Goal: Obtain resource: Download file/media

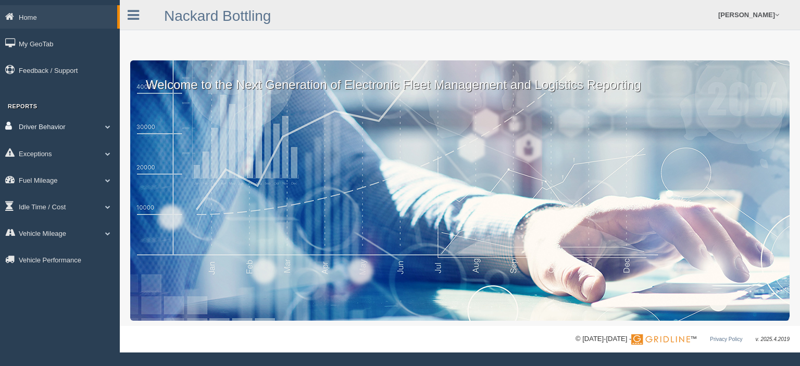
click at [74, 129] on link "Driver Behavior" at bounding box center [60, 126] width 120 height 23
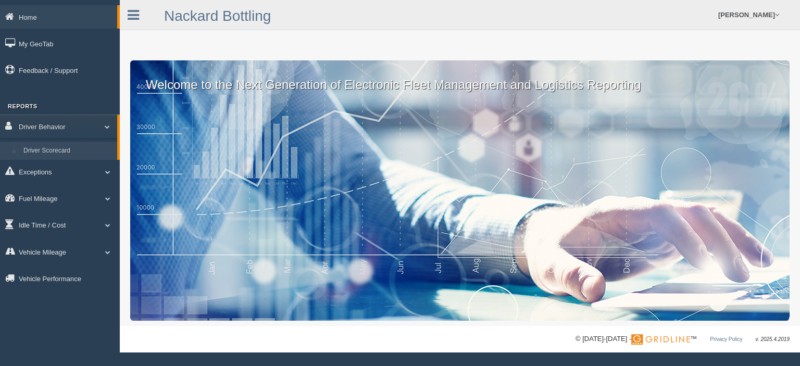
click at [75, 154] on link "Driver Scorecard" at bounding box center [68, 151] width 98 height 19
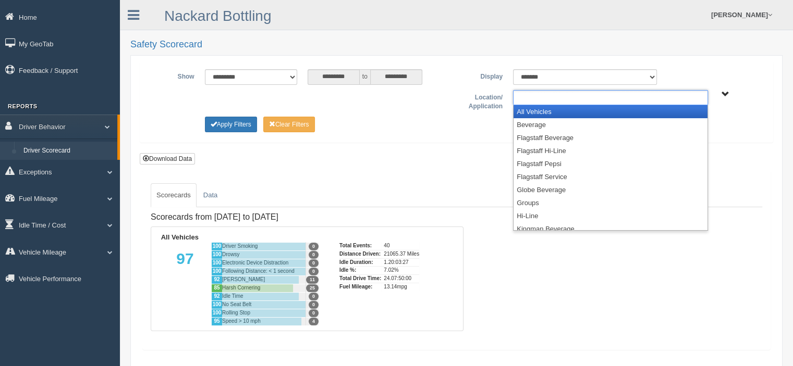
click at [542, 94] on input "text" at bounding box center [538, 97] width 45 height 13
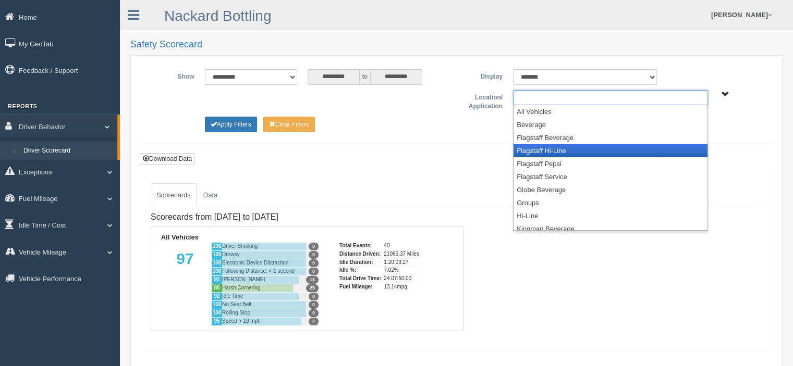
click at [536, 149] on li "Flagstaff Hi-Line" at bounding box center [610, 150] width 194 height 13
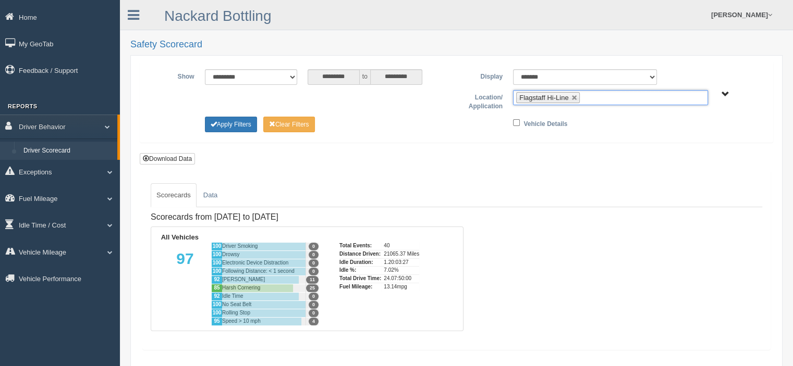
click at [601, 96] on ul "Flagstaff Hi-Line" at bounding box center [610, 97] width 195 height 15
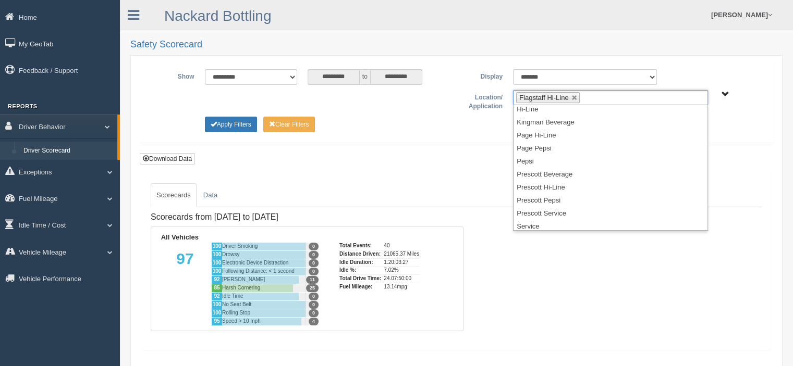
scroll to position [104, 0]
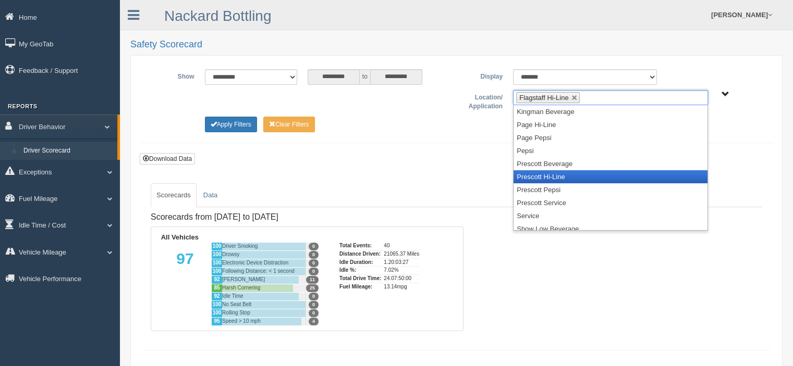
click at [592, 174] on li "Prescott Hi-Line" at bounding box center [610, 176] width 194 height 13
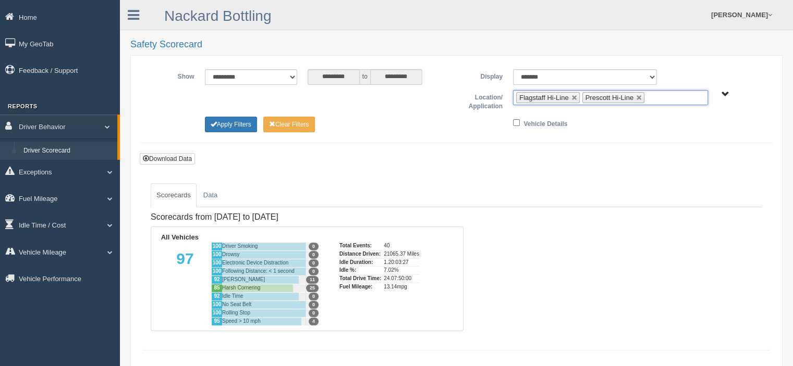
click at [665, 100] on ul "Flagstaff Hi-Line Prescott Hi-Line" at bounding box center [610, 97] width 195 height 15
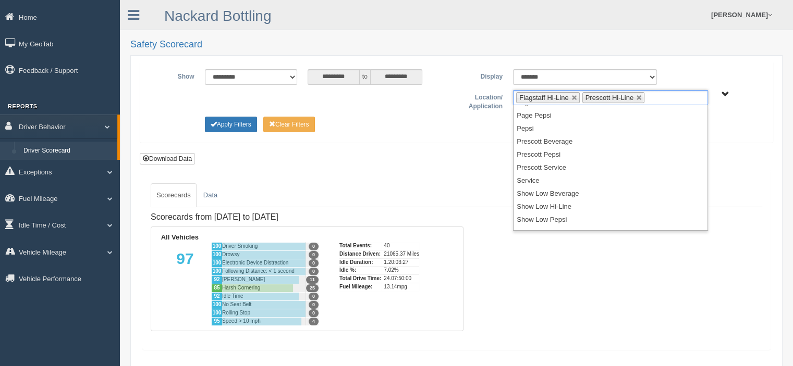
scroll to position [135, 0]
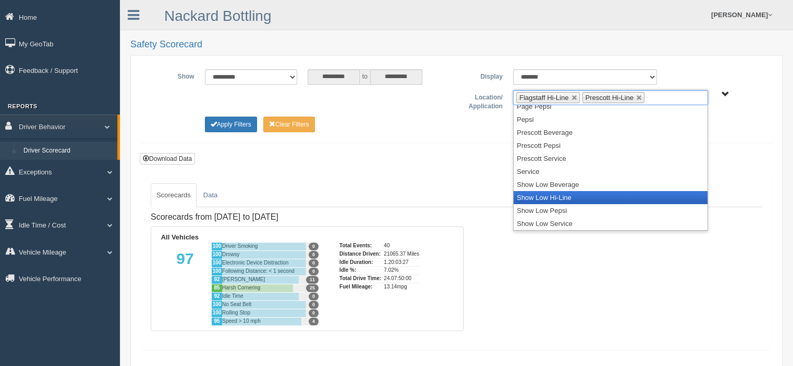
click at [604, 191] on li "Show Low Hi-Line" at bounding box center [610, 197] width 194 height 13
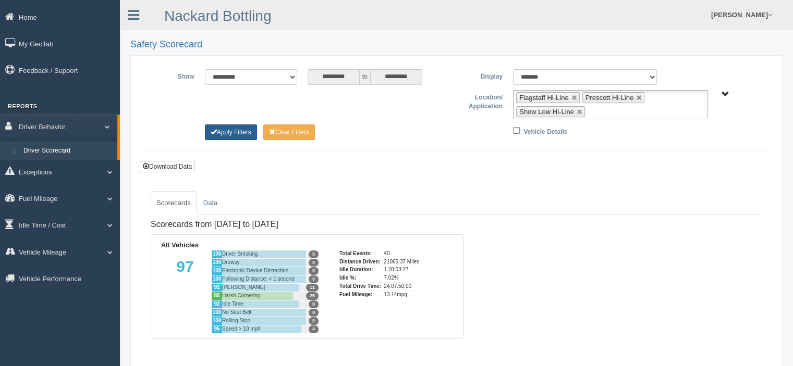
click at [234, 131] on button "Apply Filters" at bounding box center [231, 133] width 52 height 16
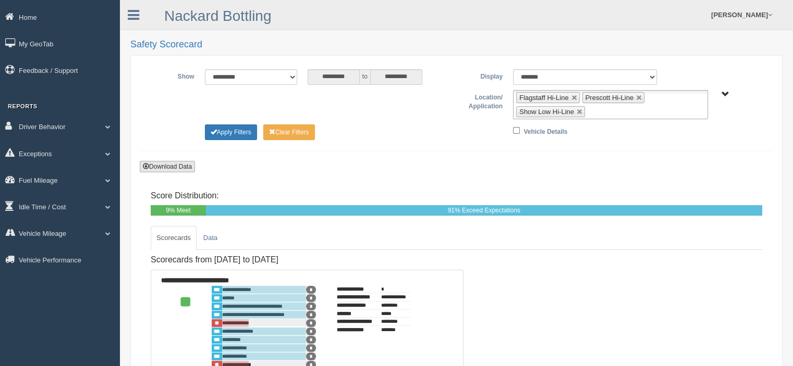
click at [169, 165] on button "Download Data" at bounding box center [167, 166] width 55 height 11
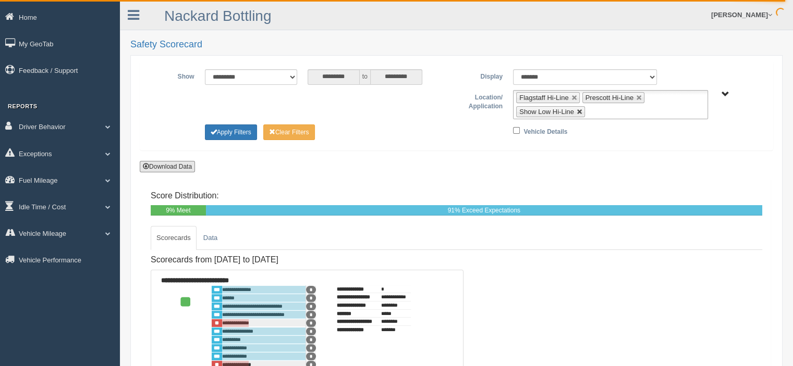
click at [578, 110] on link at bounding box center [579, 112] width 6 height 6
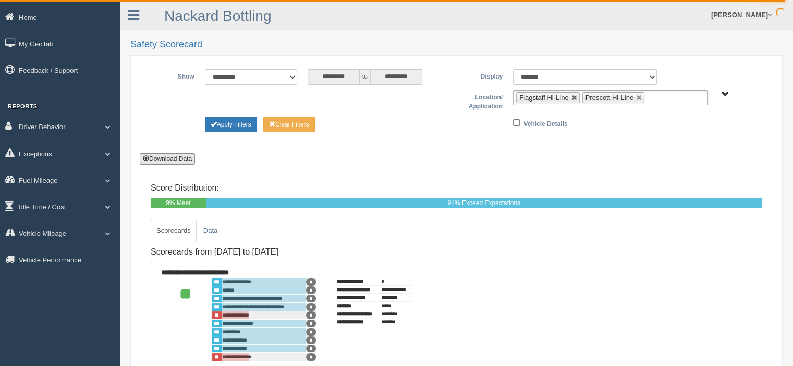
click at [573, 100] on link at bounding box center [574, 98] width 6 height 6
click at [572, 96] on link at bounding box center [573, 98] width 6 height 6
type input "**********"
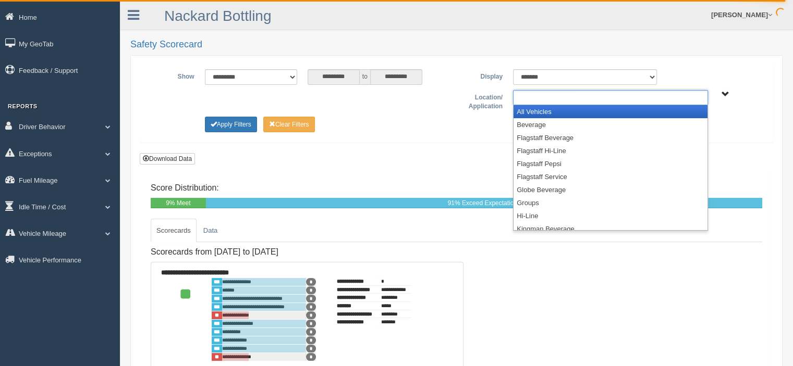
click at [572, 96] on ul at bounding box center [610, 97] width 195 height 15
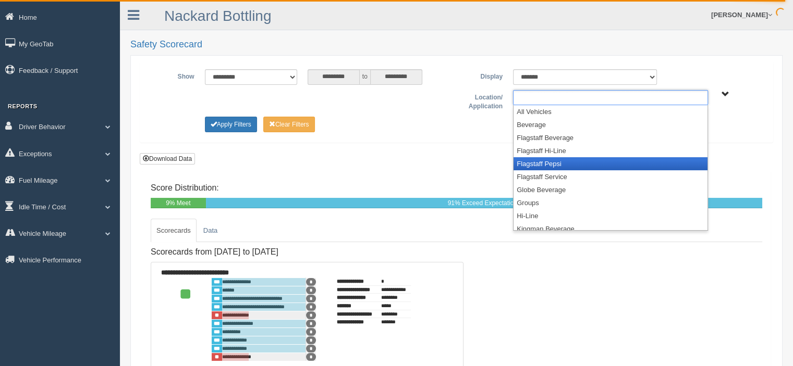
click at [557, 163] on li "Flagstaff Pepsi" at bounding box center [610, 163] width 194 height 13
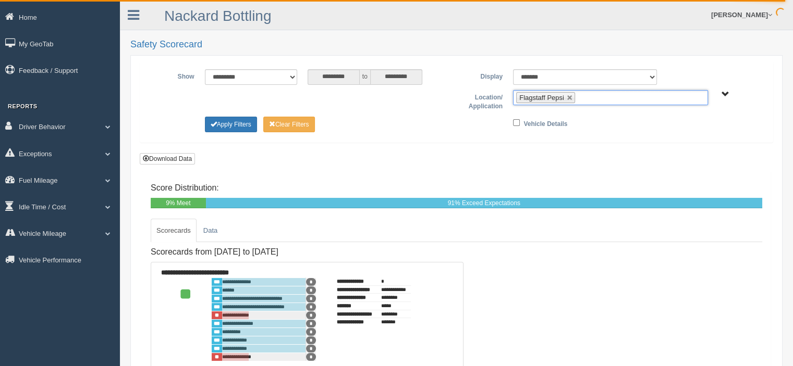
click at [612, 96] on ul "Flagstaff Pepsi" at bounding box center [610, 97] width 195 height 15
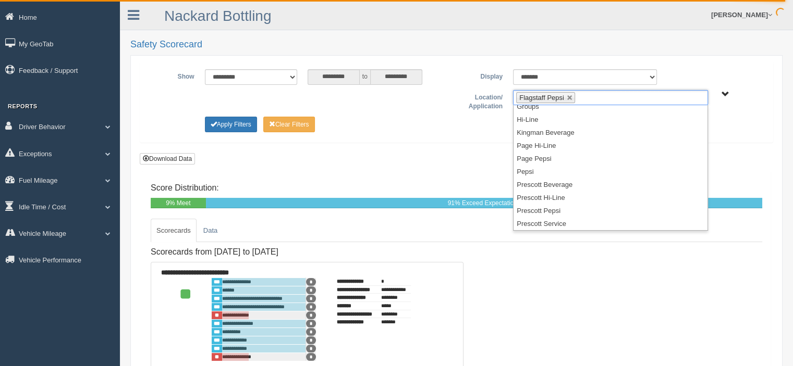
scroll to position [104, 0]
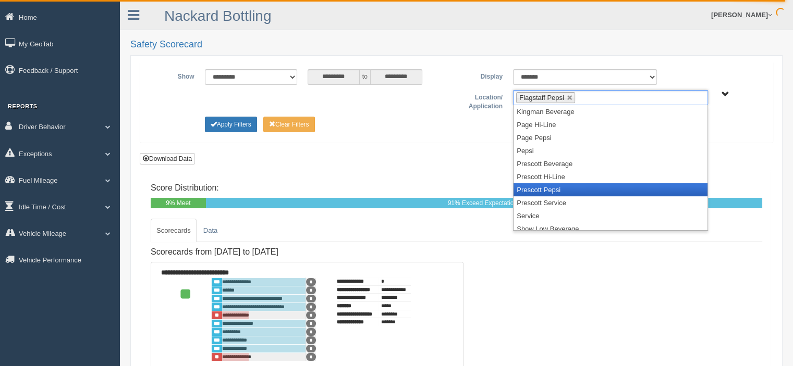
click at [602, 191] on li "Prescott Pepsi" at bounding box center [610, 189] width 194 height 13
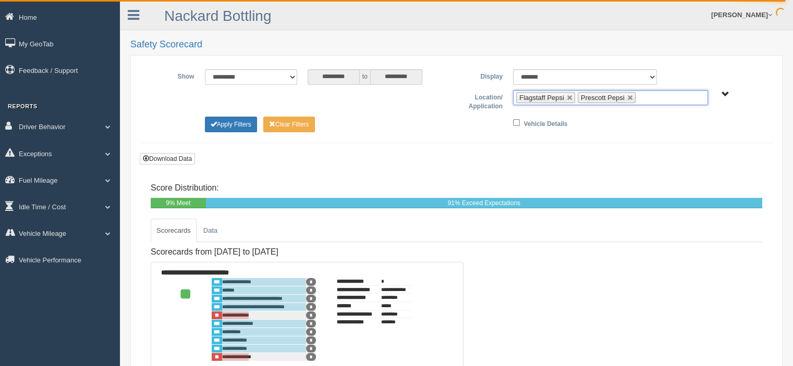
click at [660, 96] on ul "Flagstaff Pepsi Prescott Pepsi" at bounding box center [610, 97] width 195 height 15
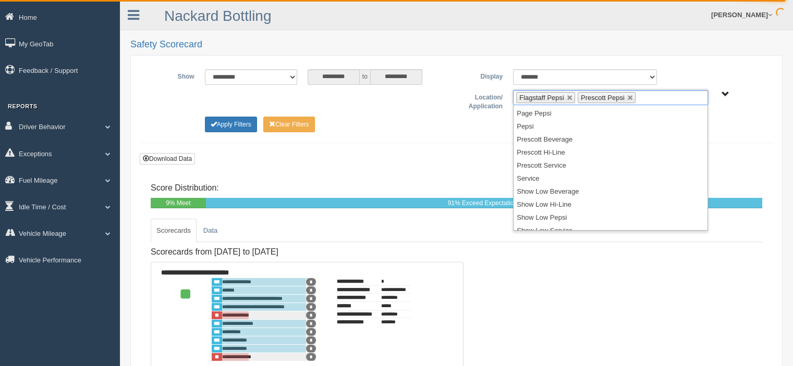
scroll to position [135, 0]
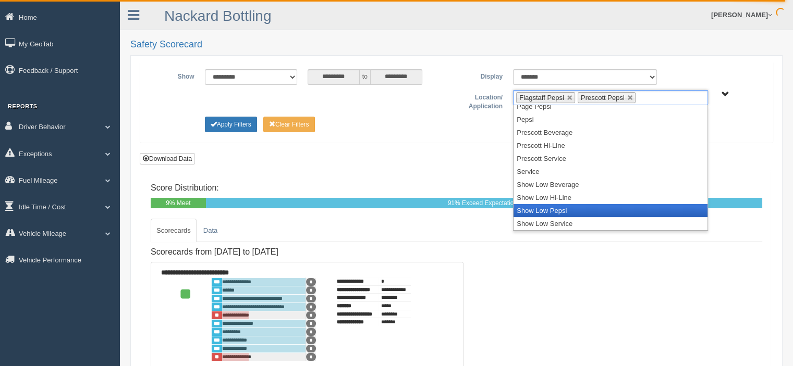
click at [626, 212] on li "Show Low Pepsi" at bounding box center [610, 210] width 194 height 13
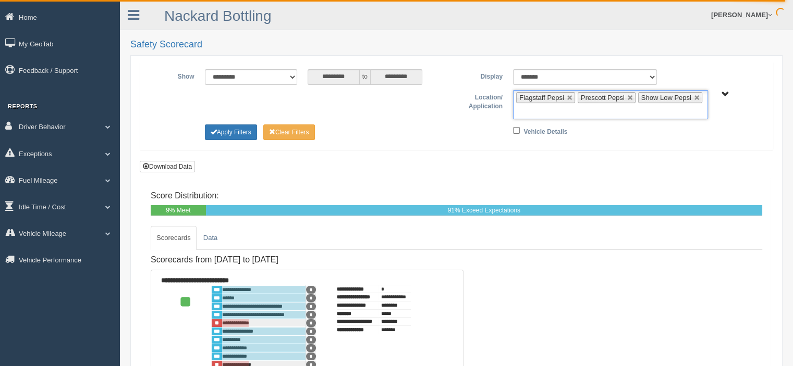
scroll to position [122, 0]
click at [245, 131] on button "Apply Filters" at bounding box center [231, 133] width 52 height 16
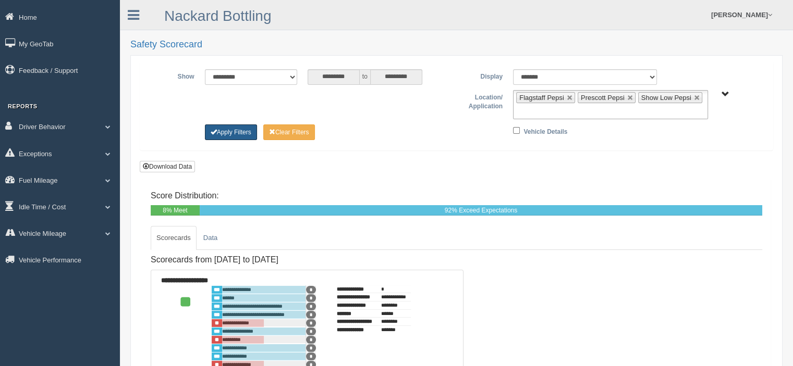
click at [245, 131] on button "Apply Filters" at bounding box center [231, 133] width 52 height 16
click at [170, 164] on button "Download Data" at bounding box center [167, 166] width 55 height 11
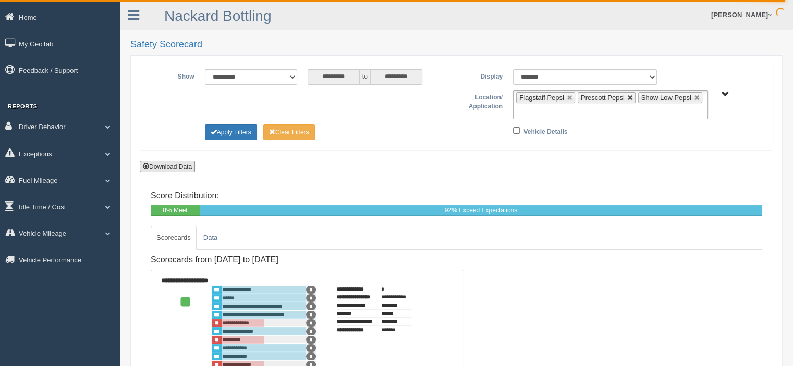
click at [627, 95] on link at bounding box center [630, 98] width 6 height 6
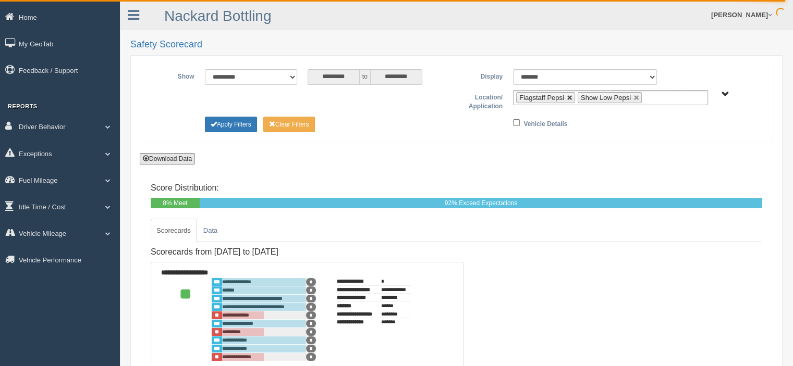
click at [567, 97] on link at bounding box center [569, 98] width 6 height 6
click at [573, 95] on link at bounding box center [575, 98] width 6 height 6
type input "**********"
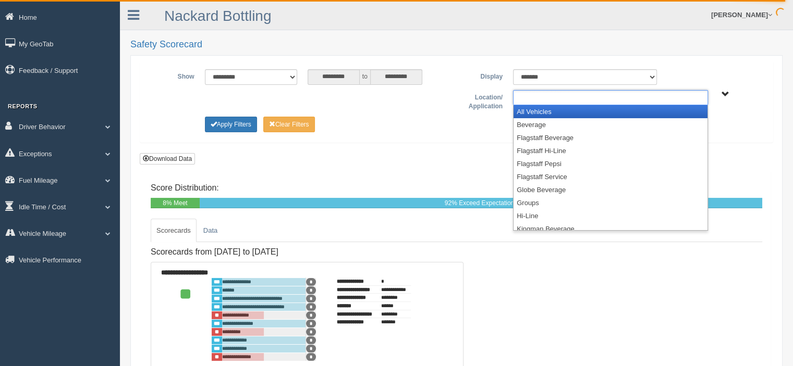
click at [565, 98] on ul at bounding box center [610, 97] width 195 height 15
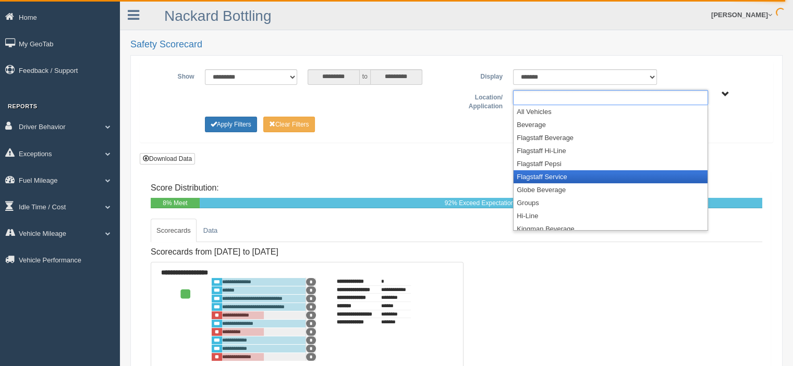
click at [553, 178] on li "Flagstaff Service" at bounding box center [610, 176] width 194 height 13
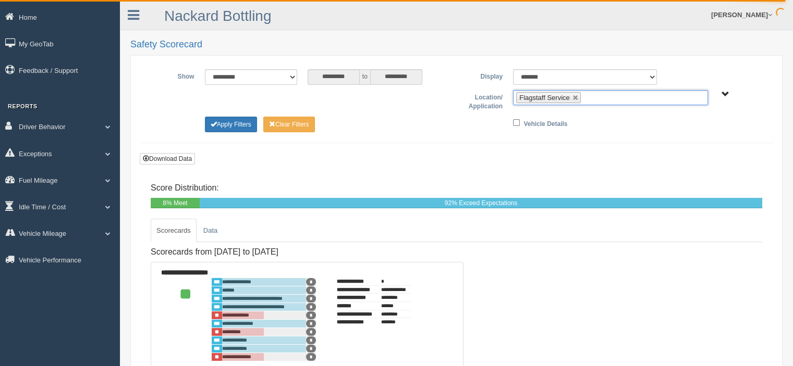
click at [613, 98] on ul "Flagstaff Service" at bounding box center [610, 97] width 195 height 15
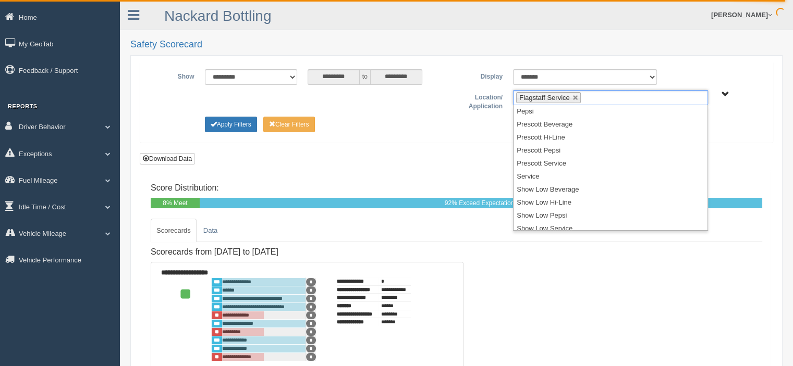
scroll to position [148, 0]
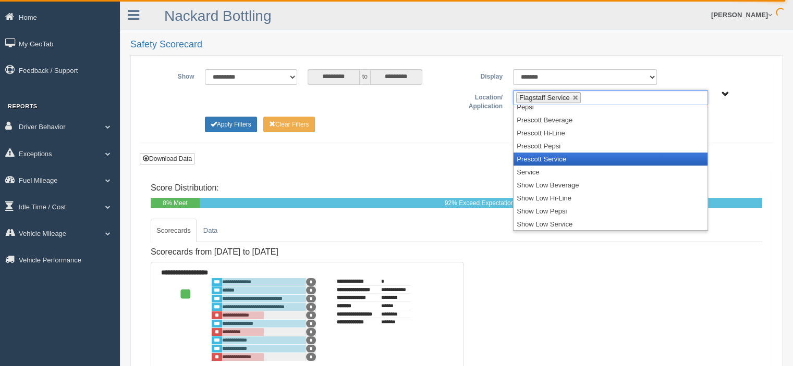
click at [557, 161] on li "Prescott Service" at bounding box center [610, 159] width 194 height 13
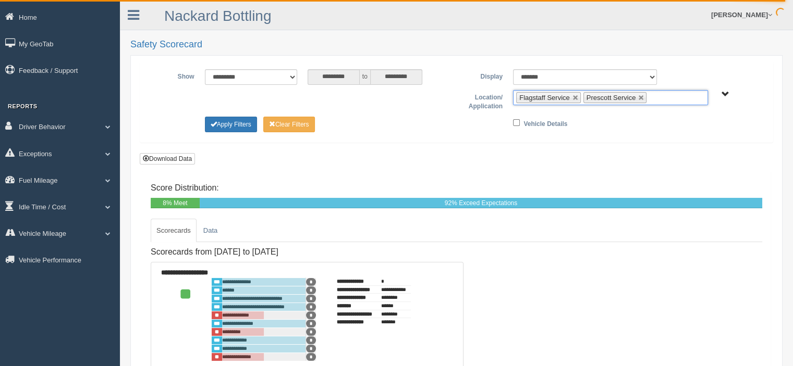
scroll to position [135, 0]
click at [656, 96] on input "text" at bounding box center [655, 97] width 13 height 13
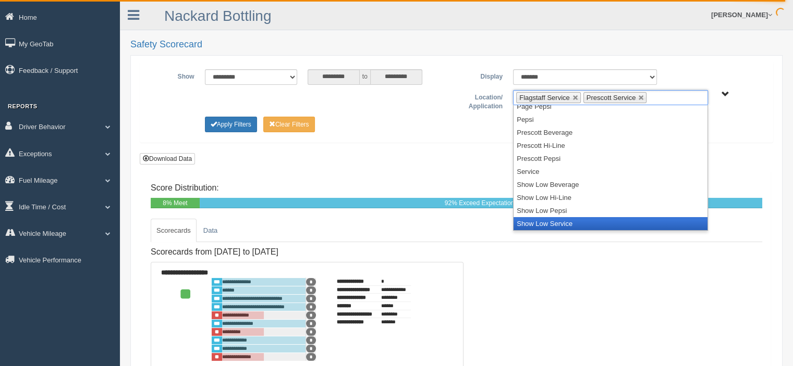
click at [605, 218] on li "Show Low Service" at bounding box center [610, 223] width 194 height 13
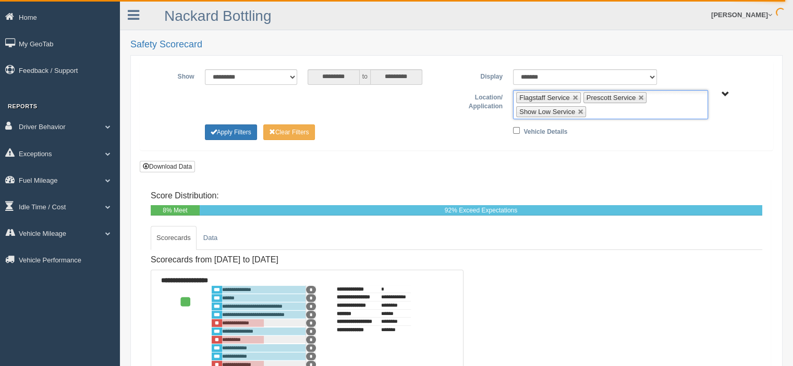
scroll to position [122, 0]
click at [234, 129] on button "Apply Filters" at bounding box center [231, 133] width 52 height 16
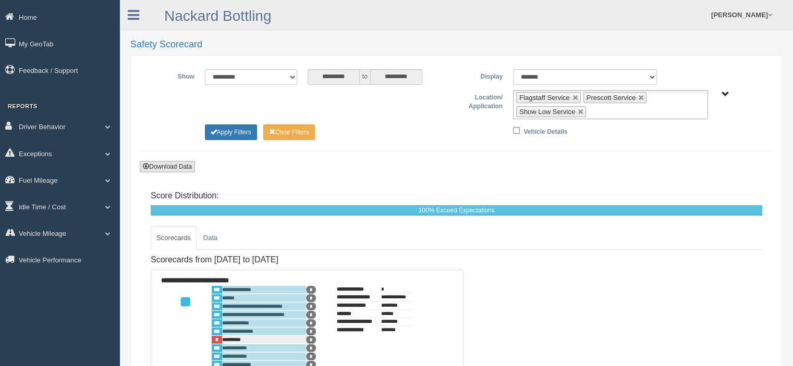
click at [176, 164] on button "Download Data" at bounding box center [167, 166] width 55 height 11
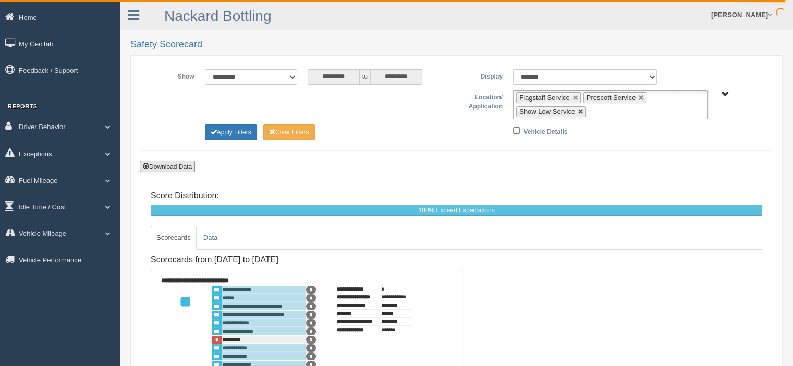
click at [578, 109] on link at bounding box center [580, 112] width 6 height 6
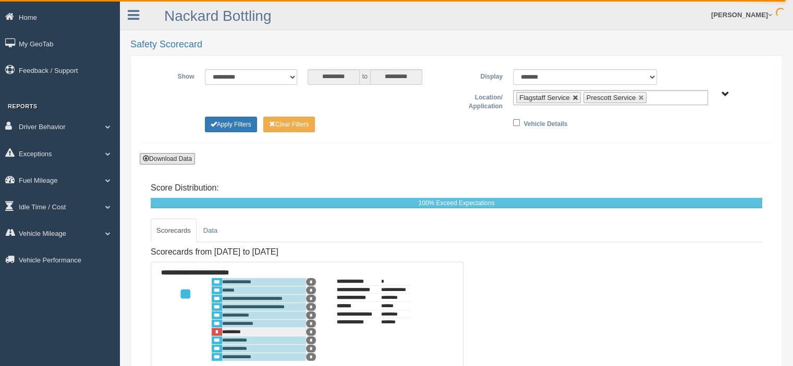
click at [575, 96] on link at bounding box center [575, 98] width 6 height 6
click at [575, 96] on link at bounding box center [574, 98] width 6 height 6
type input "**********"
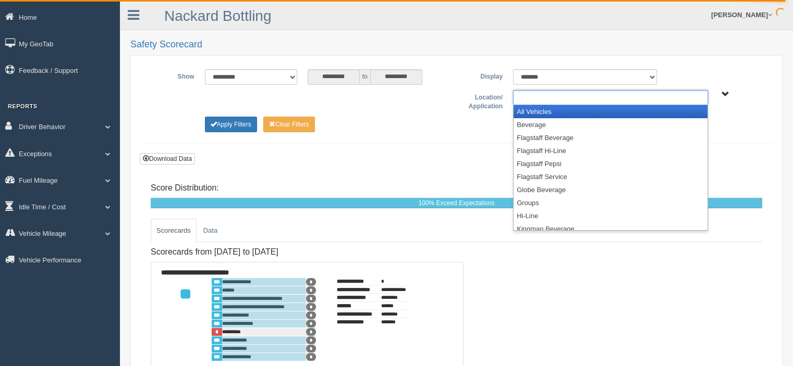
click at [575, 96] on ul at bounding box center [610, 97] width 195 height 15
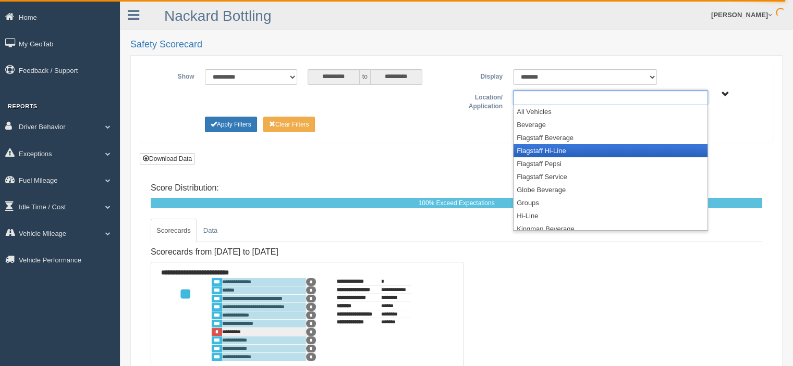
click at [562, 150] on li "Flagstaff Hi-Line" at bounding box center [610, 150] width 194 height 13
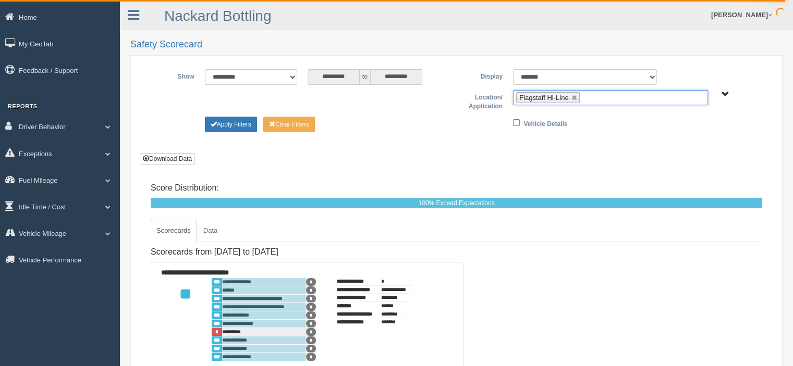
click at [594, 100] on input "text" at bounding box center [588, 97] width 13 height 13
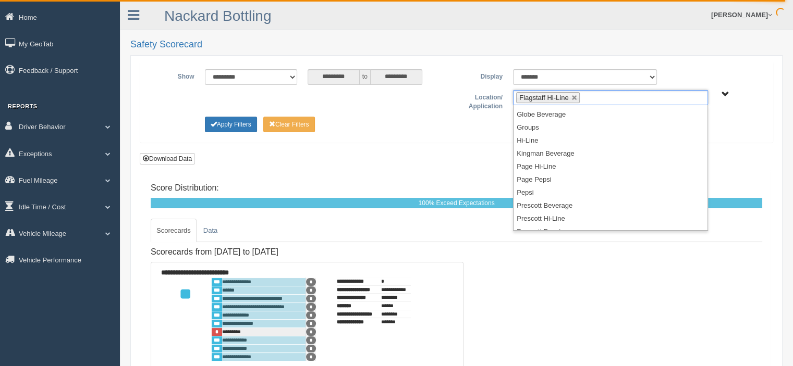
scroll to position [83, 0]
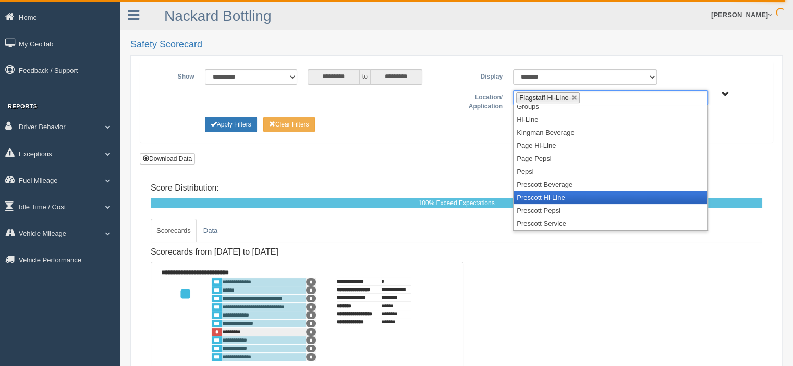
click at [647, 198] on li "Prescott Hi-Line" at bounding box center [610, 197] width 194 height 13
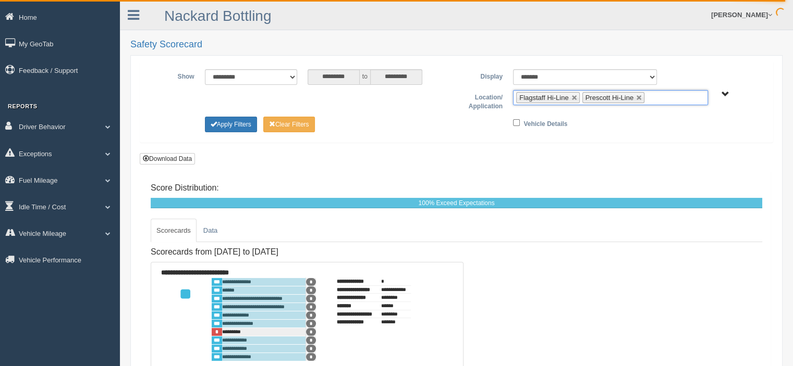
click at [659, 99] on input "text" at bounding box center [653, 97] width 13 height 13
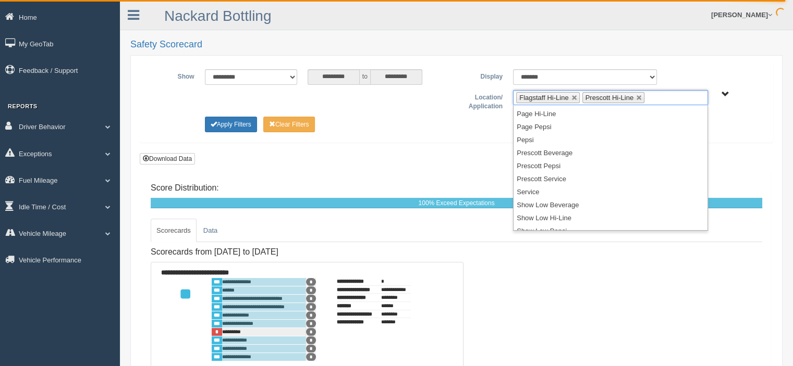
scroll to position [135, 0]
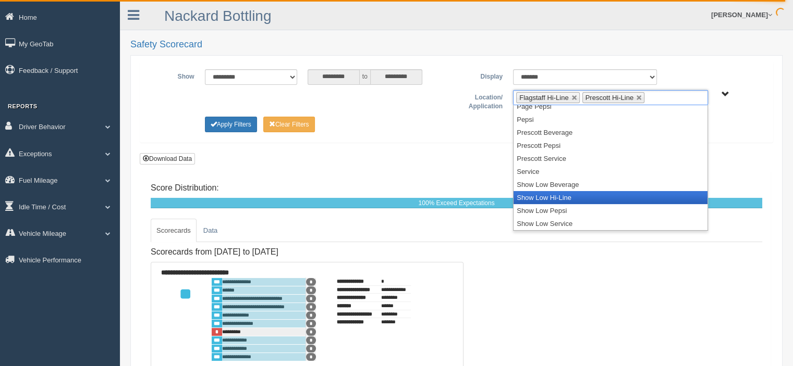
click at [613, 196] on li "Show Low Hi-Line" at bounding box center [610, 197] width 194 height 13
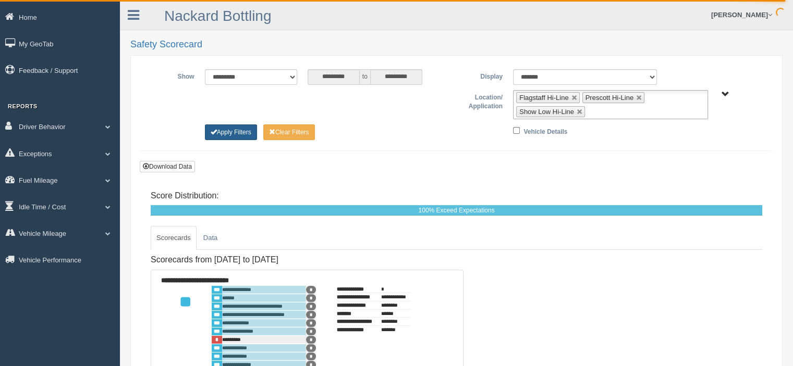
click at [237, 129] on button "Apply Filters" at bounding box center [231, 133] width 52 height 16
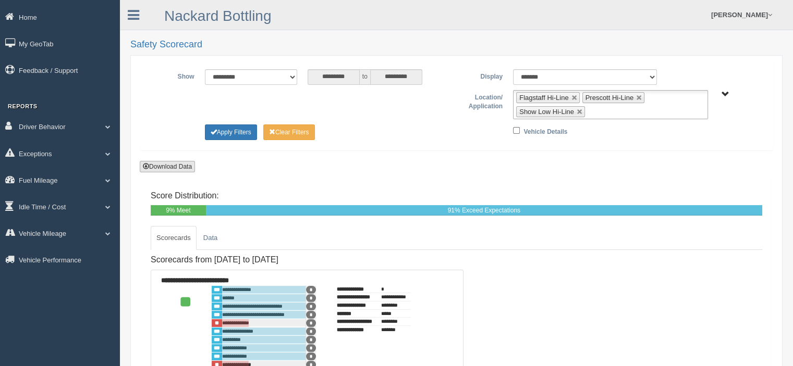
click at [179, 165] on button "Download Data" at bounding box center [167, 166] width 55 height 11
